Goal: Task Accomplishment & Management: Use online tool/utility

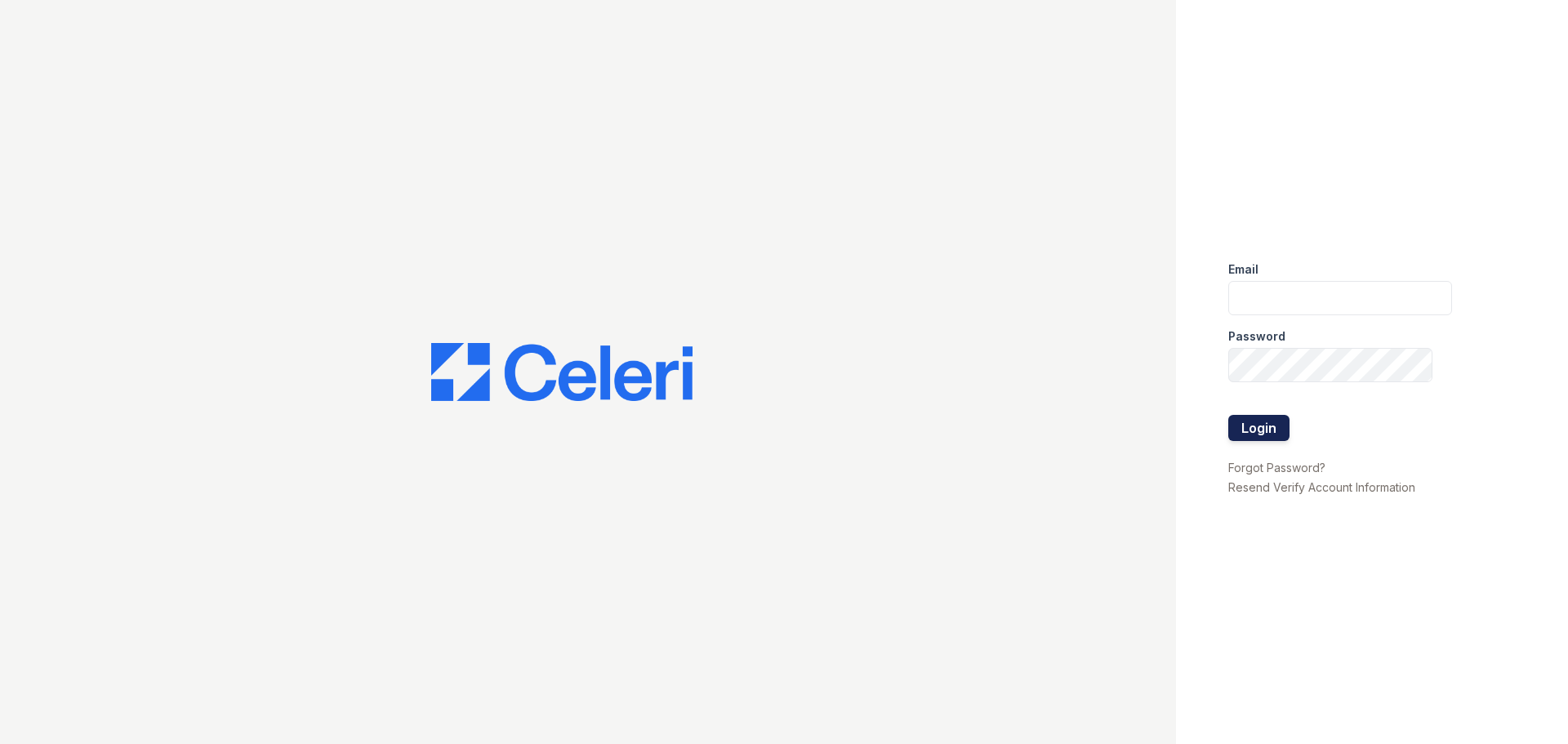
type input "[EMAIL_ADDRESS][DOMAIN_NAME]"
click at [1248, 423] on button "Login" at bounding box center [1259, 427] width 61 height 26
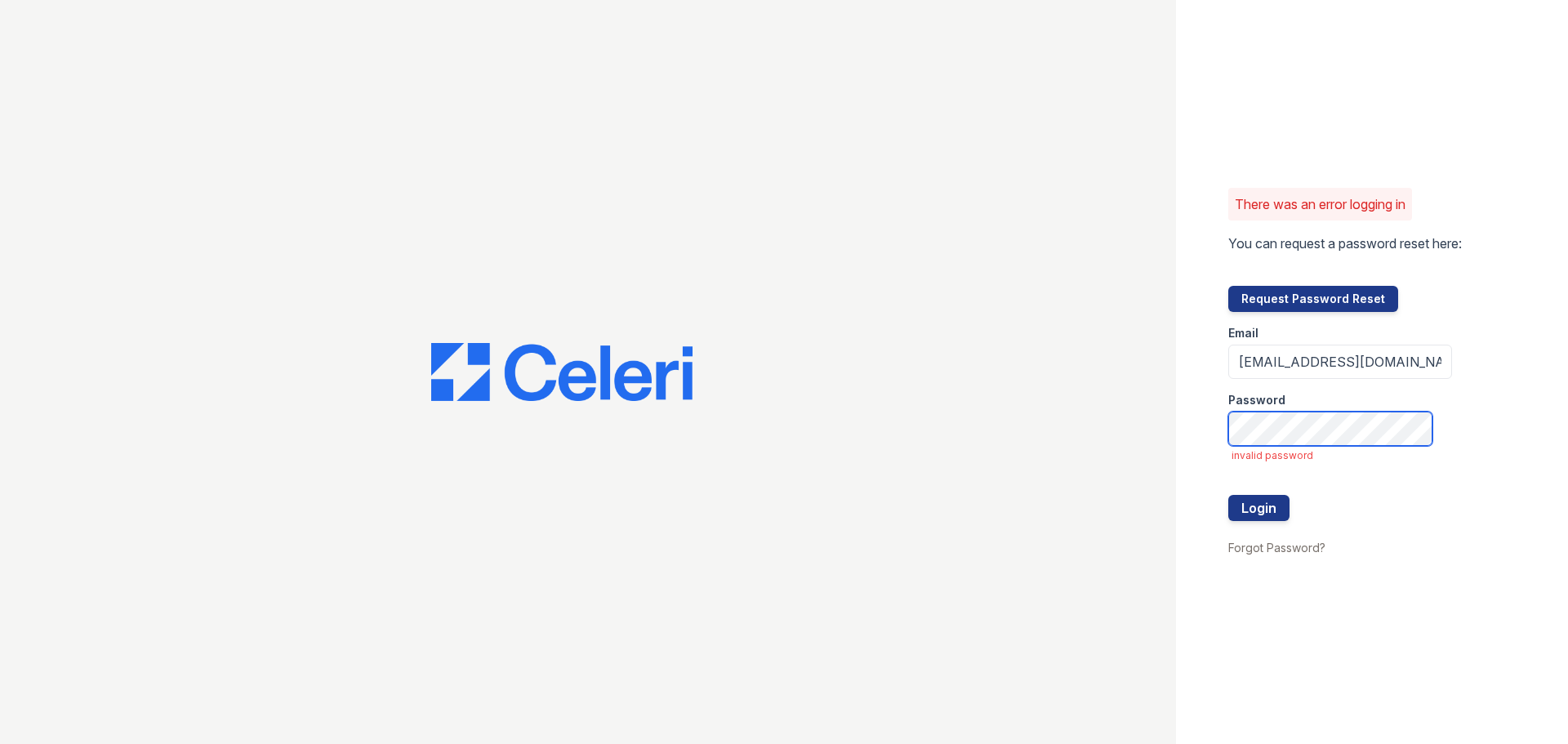
click at [1111, 440] on div "There was an error logging in You can request a password reset here: Request Pa…" at bounding box center [784, 372] width 1568 height 744
click at [1228, 495] on button "Login" at bounding box center [1259, 507] width 61 height 26
click at [1310, 447] on form "Email [EMAIL_ADDRESS][DOMAIN_NAME] Password invalid password Login" at bounding box center [1340, 424] width 224 height 225
click at [1069, 441] on div "There was an error logging in You can request a password reset here: Request Pa…" at bounding box center [784, 372] width 1568 height 744
click at [1228, 495] on button "Login" at bounding box center [1259, 507] width 61 height 26
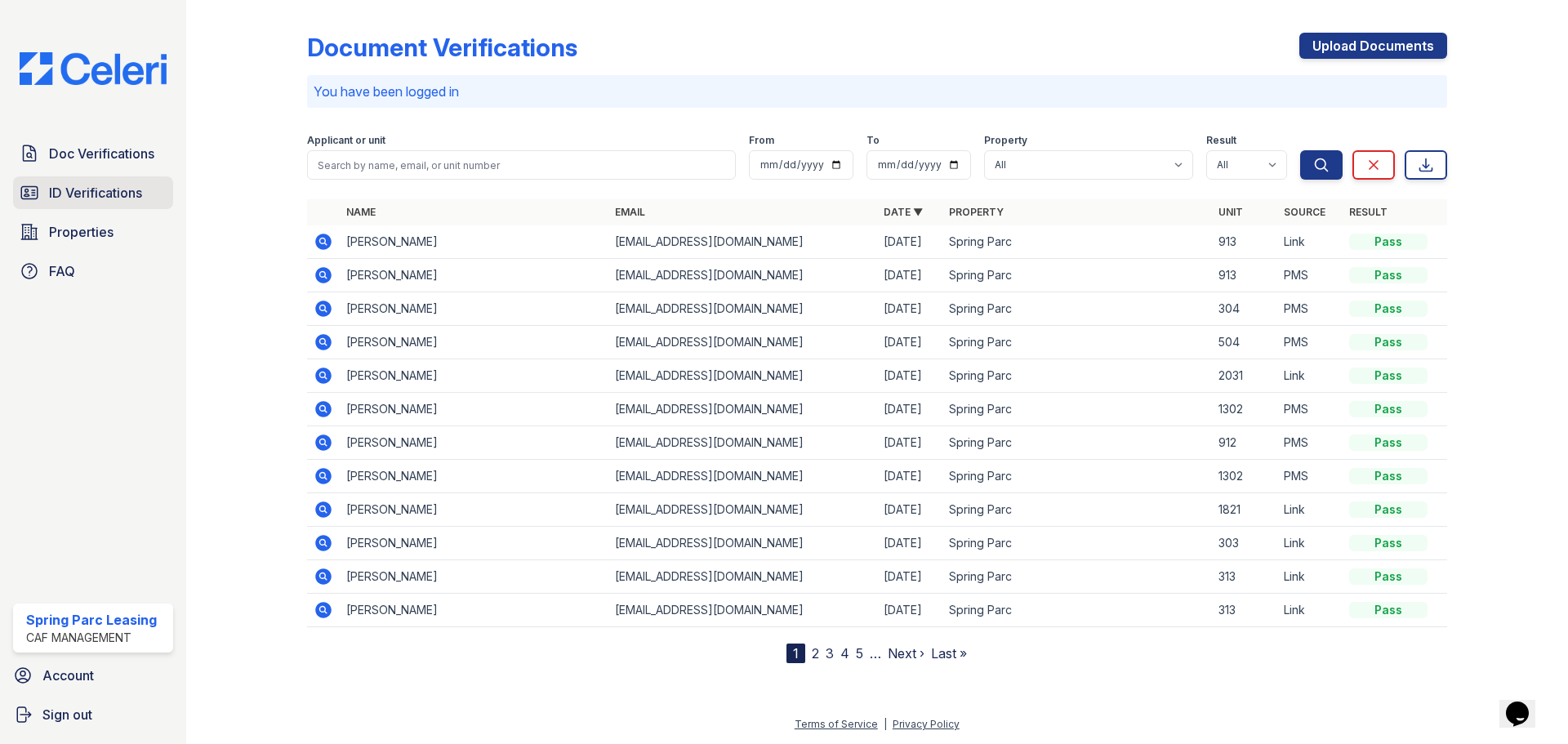
click at [116, 199] on span "ID Verifications" at bounding box center [95, 192] width 93 height 20
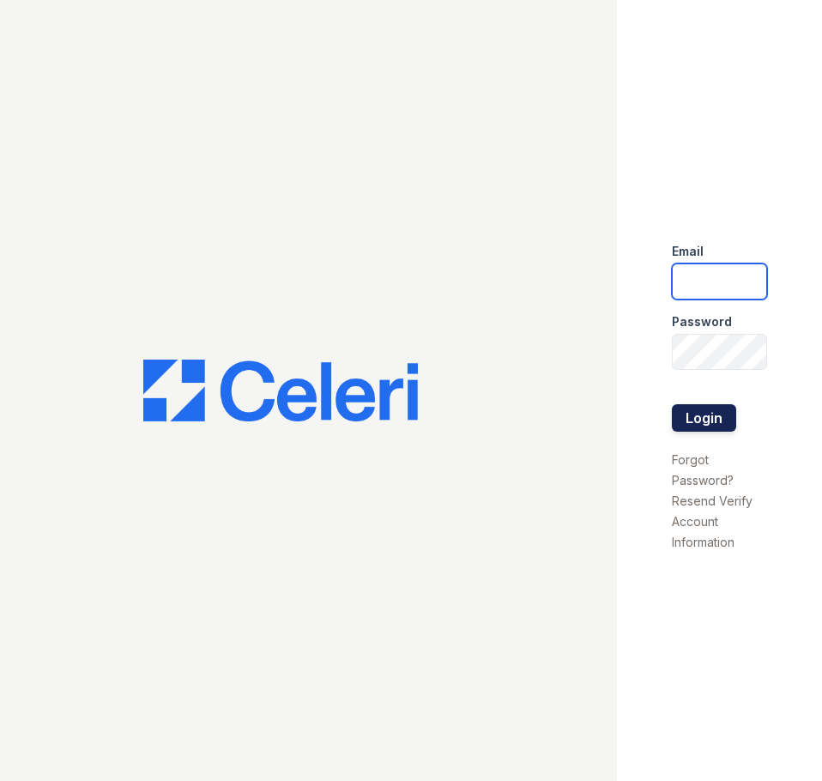
type input "[EMAIL_ADDRESS][DOMAIN_NAME]"
click at [698, 415] on button "Login" at bounding box center [704, 417] width 64 height 27
